Goal: Obtain resource: Download file/media

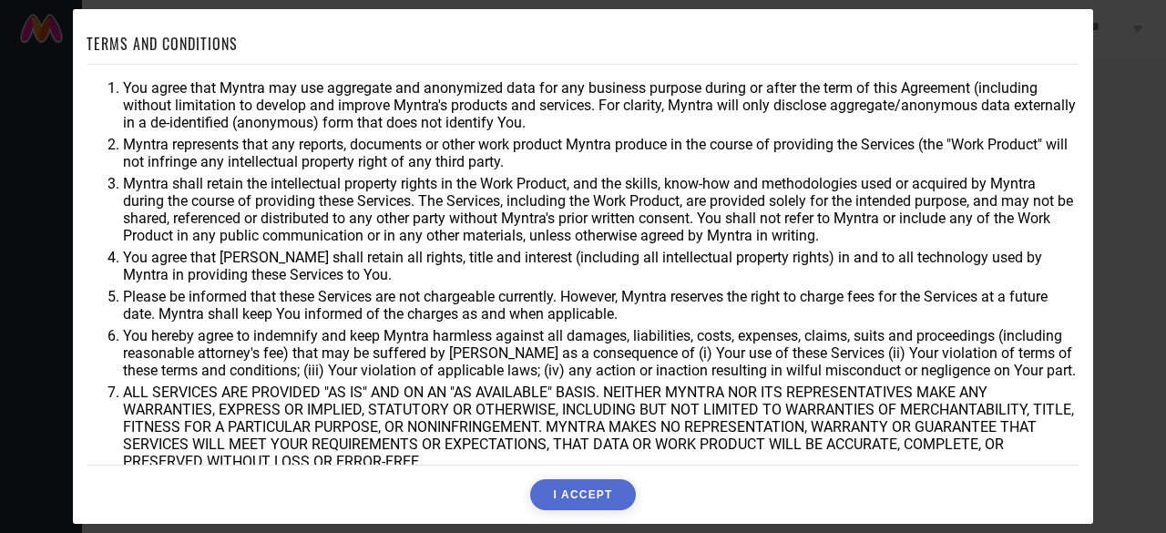
scroll to position [98, 0]
click at [598, 486] on button "I ACCEPT" at bounding box center [582, 494] width 105 height 31
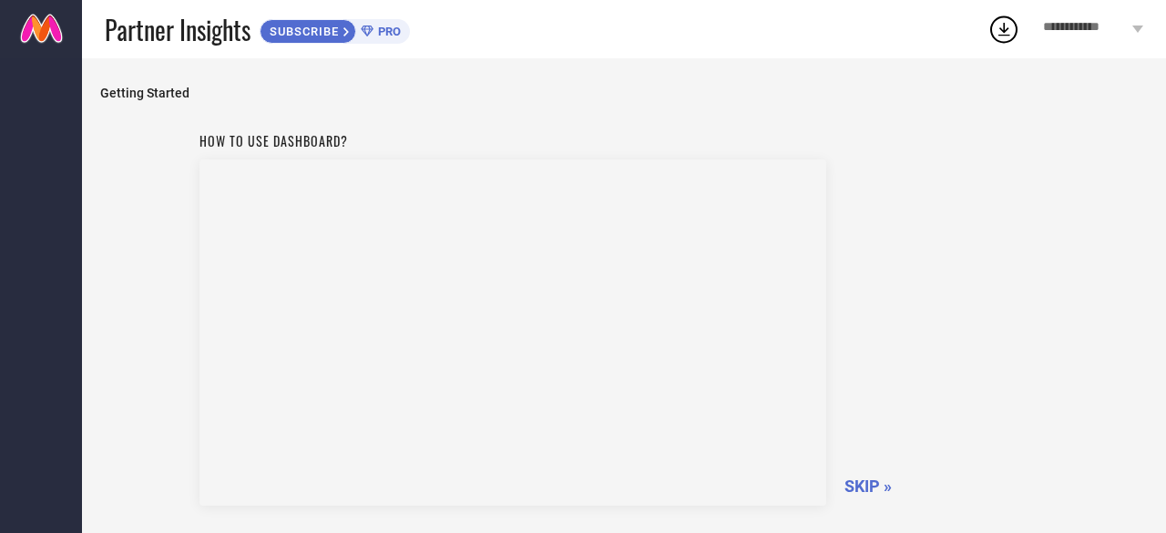
click at [873, 495] on span "SKIP »" at bounding box center [868, 486] width 47 height 19
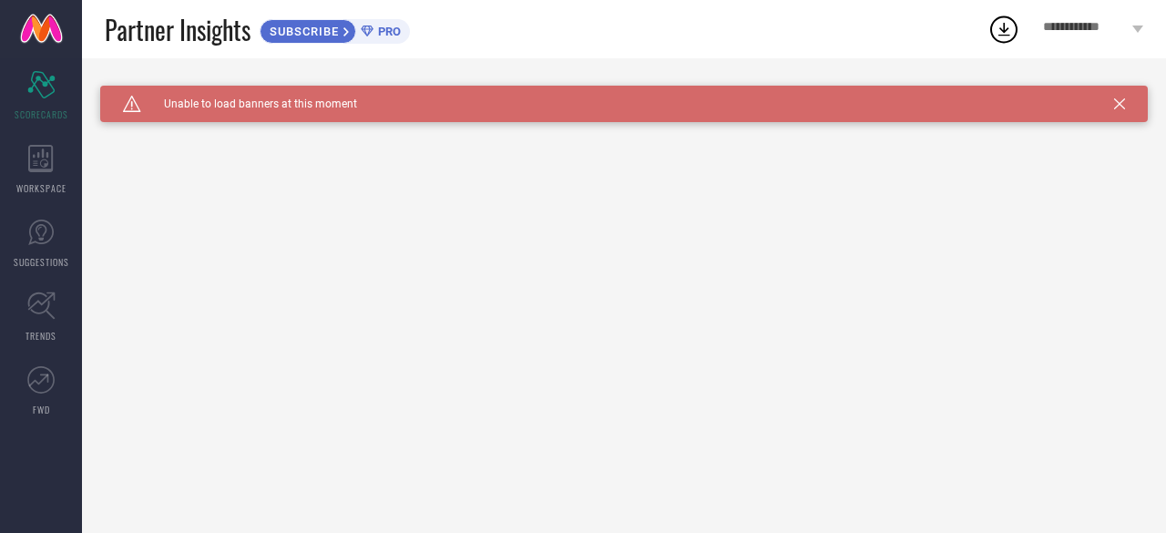
click at [1002, 34] on icon at bounding box center [1004, 29] width 33 height 33
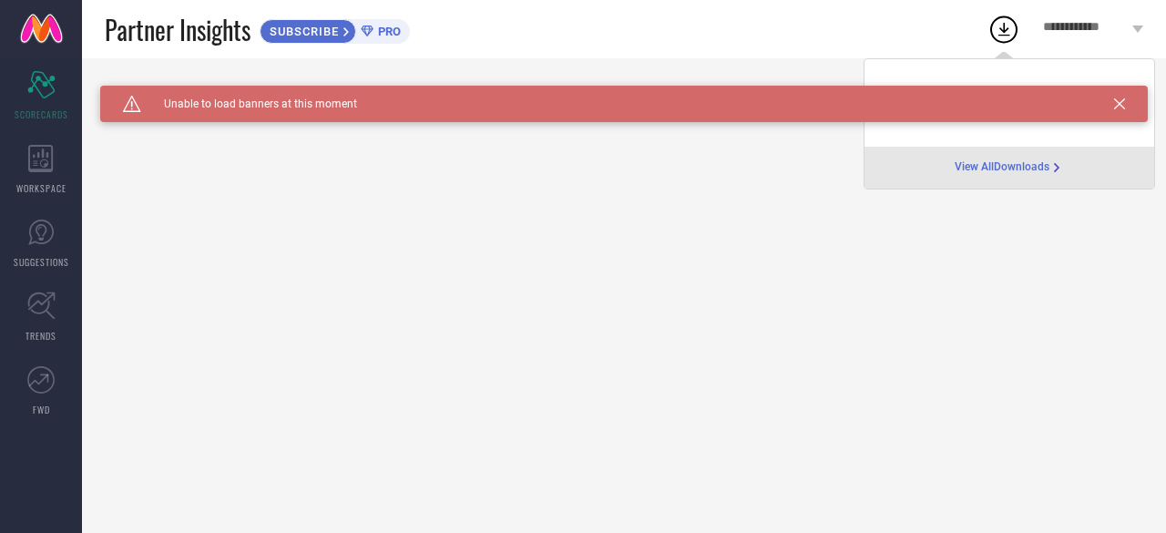
click at [1022, 170] on span "View All Downloads" at bounding box center [1002, 167] width 95 height 15
